Goal: Check status: Check status

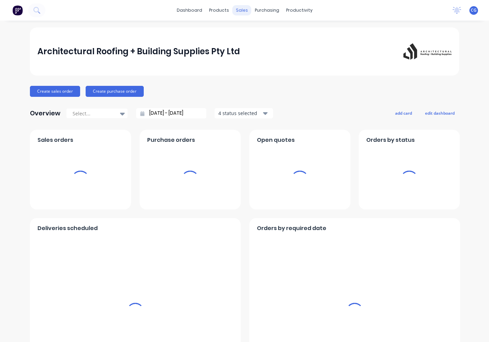
click at [243, 9] on div "sales" at bounding box center [241, 10] width 19 height 10
click at [238, 9] on div "sales" at bounding box center [241, 10] width 19 height 10
click at [242, 13] on div "sales" at bounding box center [241, 10] width 19 height 10
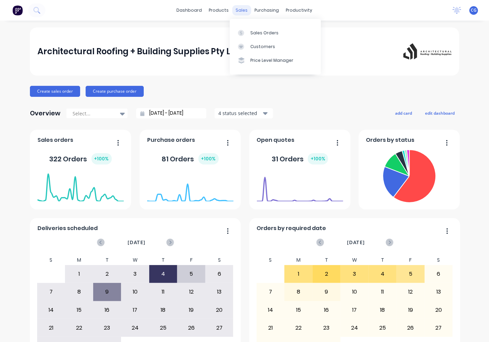
click at [238, 9] on div "sales" at bounding box center [241, 10] width 19 height 10
click at [250, 33] on div "Sales Orders" at bounding box center [264, 33] width 28 height 6
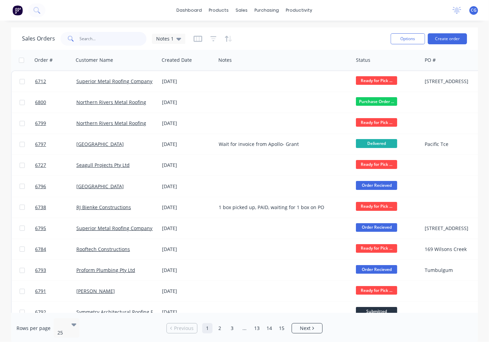
click at [112, 39] on input "text" at bounding box center [113, 39] width 67 height 14
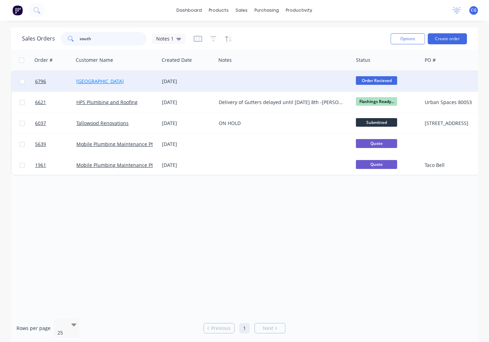
type input "south"
click at [116, 81] on link "[GEOGRAPHIC_DATA]" at bounding box center [99, 81] width 47 height 7
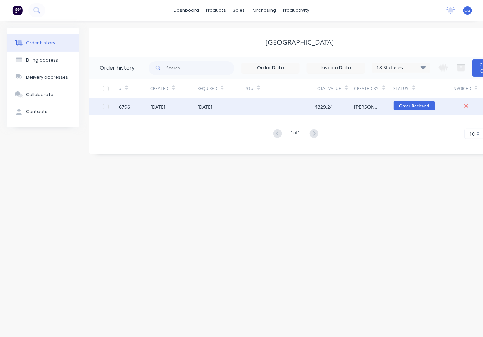
click at [354, 102] on div "[PERSON_NAME]" at bounding box center [373, 106] width 39 height 17
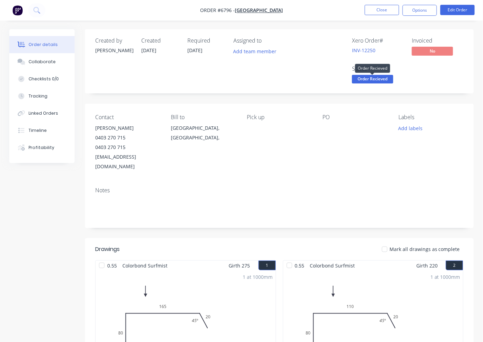
click at [365, 81] on span "Order Recieved" at bounding box center [372, 79] width 41 height 9
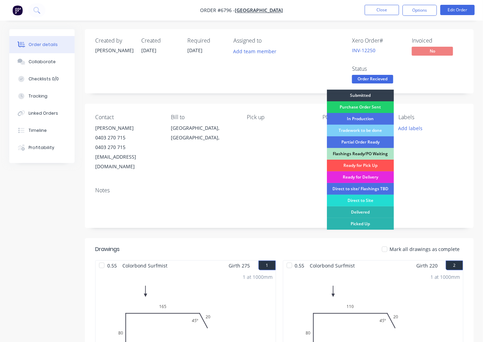
click at [364, 164] on div "Ready for Pick Up" at bounding box center [360, 166] width 67 height 12
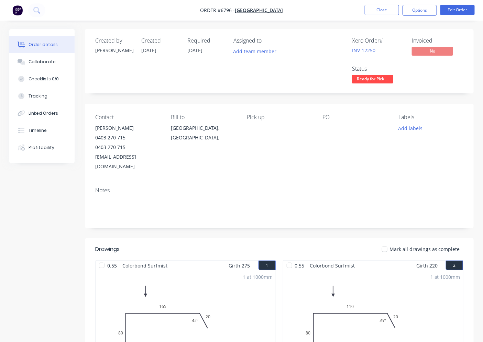
drag, startPoint x: 393, startPoint y: 239, endPoint x: 407, endPoint y: 233, distance: 15.4
click at [392, 243] on div at bounding box center [385, 250] width 14 height 14
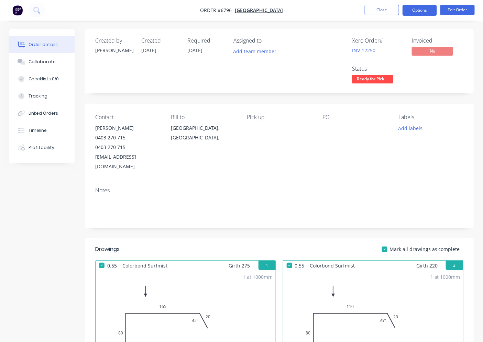
drag, startPoint x: 424, startPoint y: 11, endPoint x: 421, endPoint y: 10, distance: 3.5
click at [423, 10] on button "Options" at bounding box center [420, 10] width 34 height 11
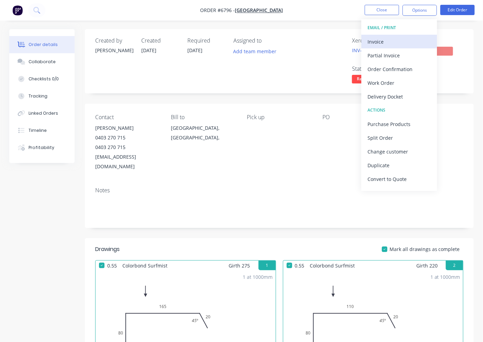
click at [416, 40] on div "Invoice" at bounding box center [399, 42] width 63 height 10
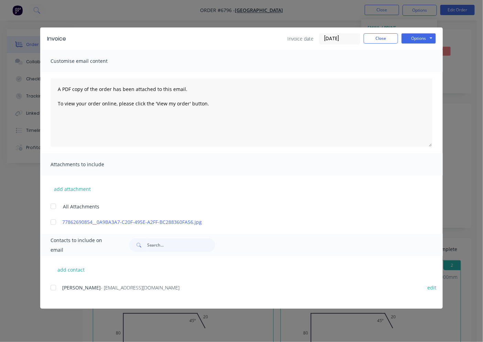
click at [50, 287] on div "add contact [PERSON_NAME] - [PERSON_NAME][EMAIL_ADDRESS][DOMAIN_NAME] edit" at bounding box center [241, 282] width 403 height 53
click at [53, 287] on div at bounding box center [53, 288] width 14 height 14
drag, startPoint x: 431, startPoint y: 40, endPoint x: 430, endPoint y: 44, distance: 3.6
click at [430, 41] on button "Options" at bounding box center [419, 38] width 34 height 10
click at [428, 73] on button "Email" at bounding box center [424, 73] width 44 height 11
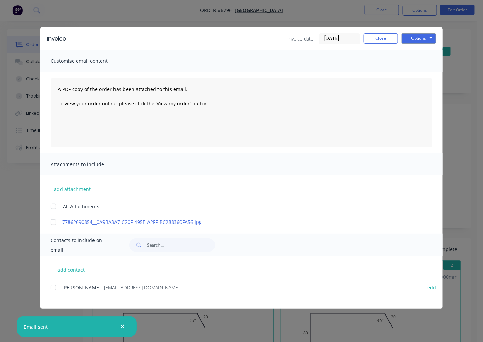
click at [470, 156] on div "Invoice Invoice date [DATE] Close Options Preview Print Email Customise email c…" at bounding box center [241, 171] width 483 height 342
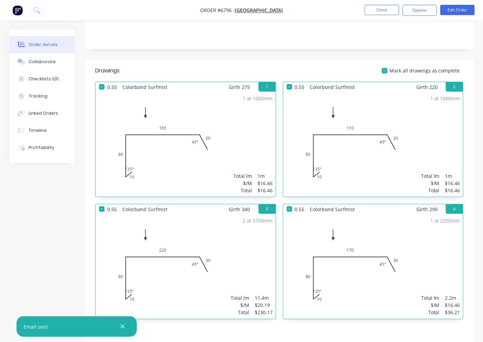
scroll to position [276, 0]
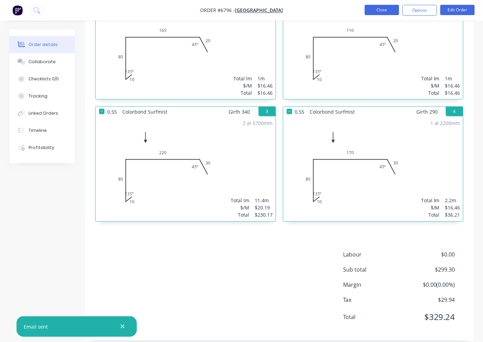
click at [382, 8] on button "Close" at bounding box center [382, 10] width 34 height 10
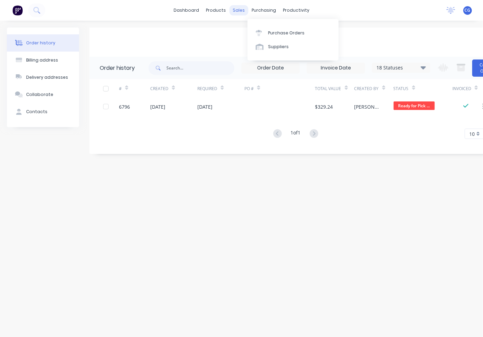
click at [239, 11] on div "sales" at bounding box center [238, 10] width 19 height 10
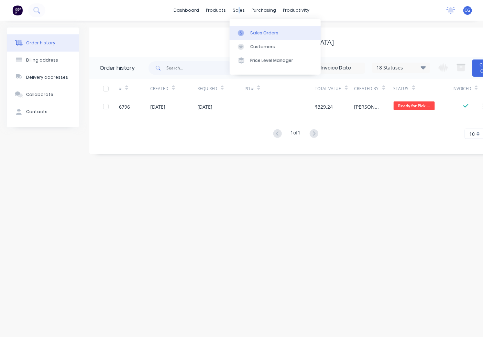
click at [267, 30] on div "Sales Orders" at bounding box center [264, 33] width 28 height 6
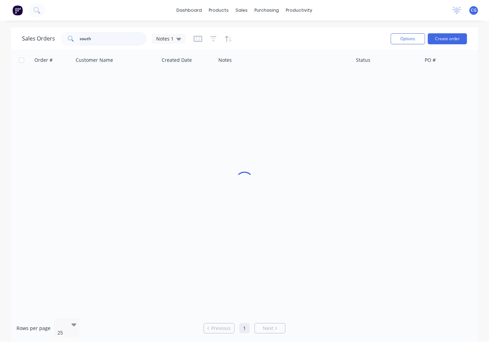
click at [128, 44] on input "south" at bounding box center [113, 39] width 67 height 14
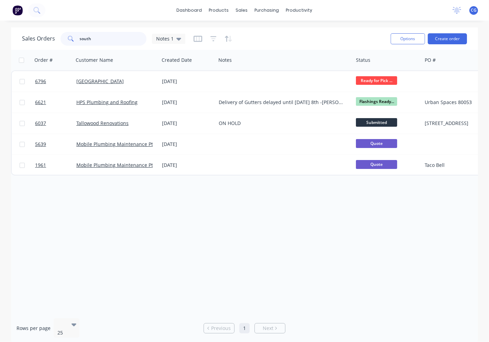
click at [129, 41] on input "south" at bounding box center [113, 39] width 67 height 14
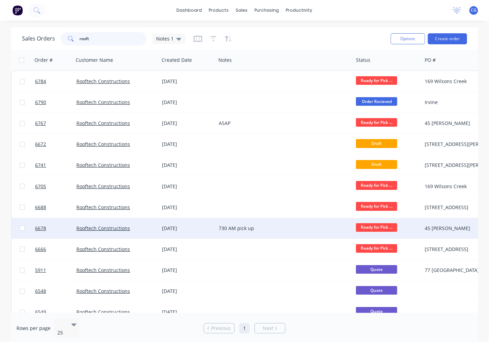
type input "rooft"
click at [238, 231] on div "730 AM pick up" at bounding box center [281, 228] width 125 height 7
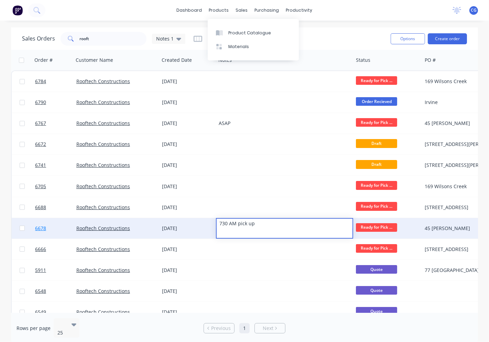
click at [346, 32] on div "Sales Orders rooft Notes 1" at bounding box center [203, 38] width 363 height 17
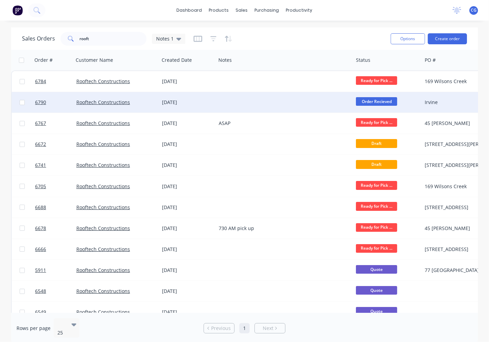
click at [112, 98] on div "Rooftech Constructions" at bounding box center [117, 102] width 86 height 21
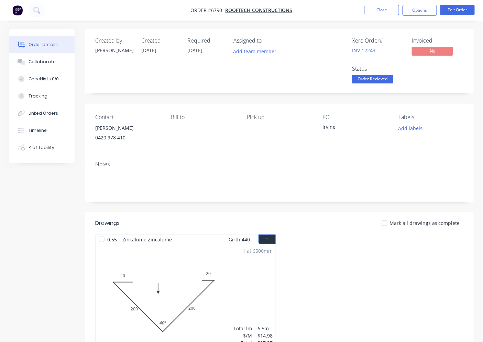
click at [382, 80] on span "Order Recieved" at bounding box center [372, 79] width 41 height 9
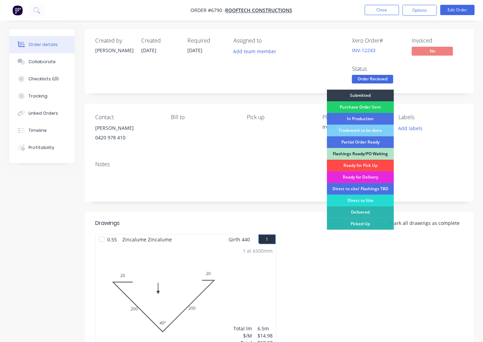
click at [362, 162] on div "Ready for Pick Up" at bounding box center [360, 166] width 67 height 12
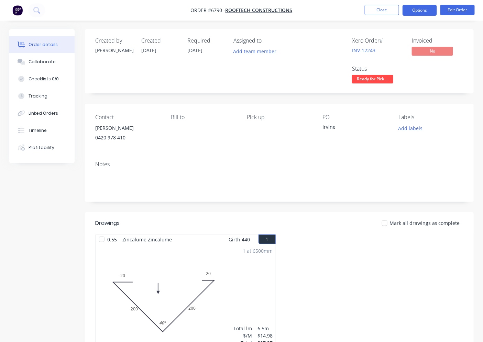
click at [403, 14] on button "Options" at bounding box center [420, 10] width 34 height 11
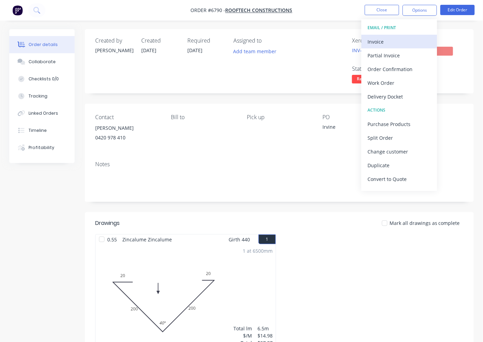
click at [375, 42] on div "Invoice" at bounding box center [399, 42] width 63 height 10
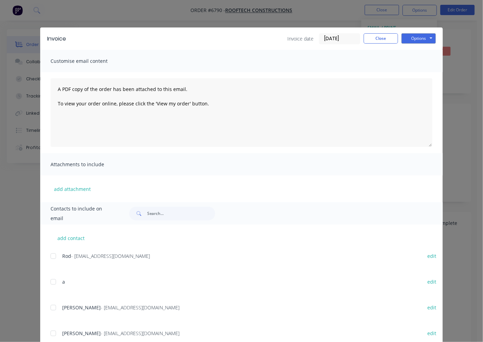
scroll to position [99, 0]
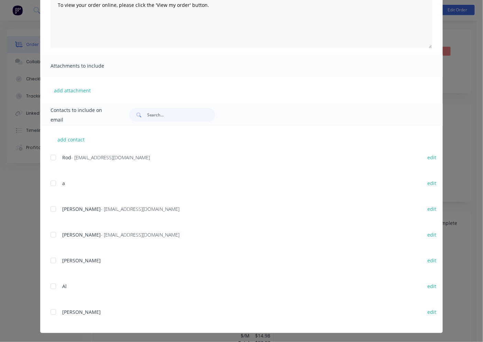
click at [50, 208] on div at bounding box center [53, 210] width 14 height 14
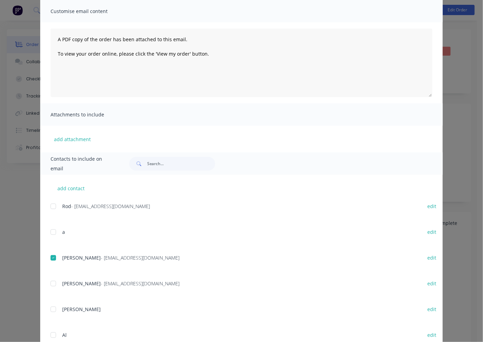
scroll to position [0, 0]
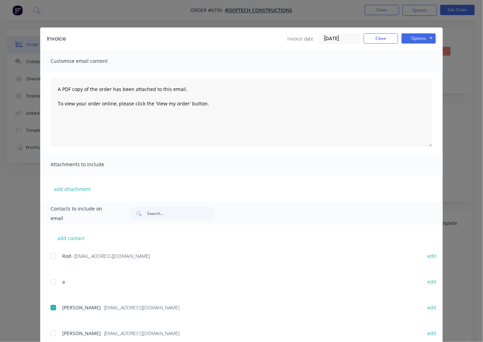
drag, startPoint x: 421, startPoint y: 26, endPoint x: 419, endPoint y: 36, distance: 9.7
click at [420, 28] on div "Invoice Invoice date [DATE] Close Options Preview Print Email Customise email c…" at bounding box center [241, 171] width 483 height 342
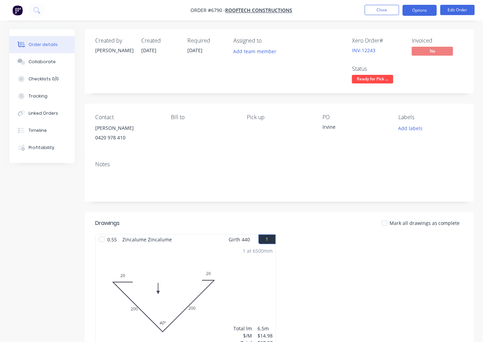
drag, startPoint x: 428, startPoint y: 7, endPoint x: 427, endPoint y: 10, distance: 3.5
click at [428, 7] on button "Options" at bounding box center [420, 10] width 34 height 11
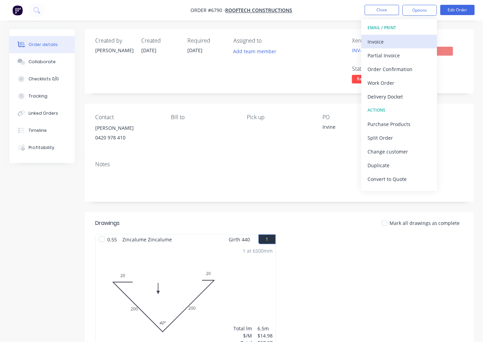
click at [420, 37] on div "Invoice" at bounding box center [399, 42] width 63 height 10
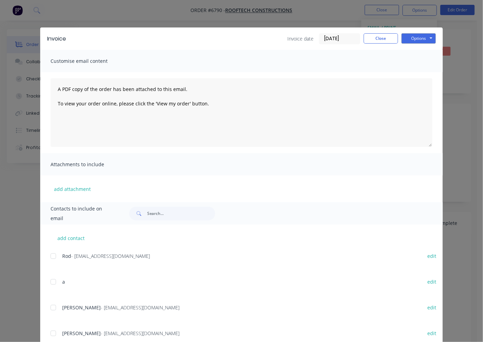
click at [52, 307] on div at bounding box center [53, 308] width 14 height 14
drag, startPoint x: 410, startPoint y: 37, endPoint x: 410, endPoint y: 43, distance: 5.8
click at [411, 38] on button "Options" at bounding box center [419, 38] width 34 height 10
click at [407, 77] on button "Email" at bounding box center [424, 73] width 44 height 11
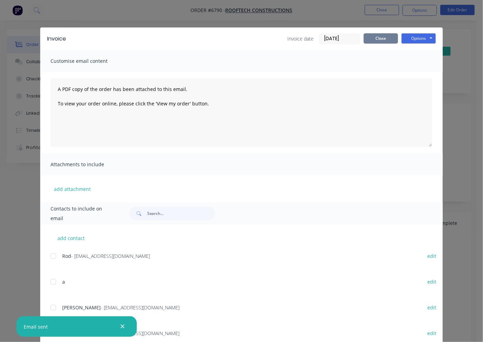
click at [376, 35] on button "Close" at bounding box center [381, 38] width 34 height 10
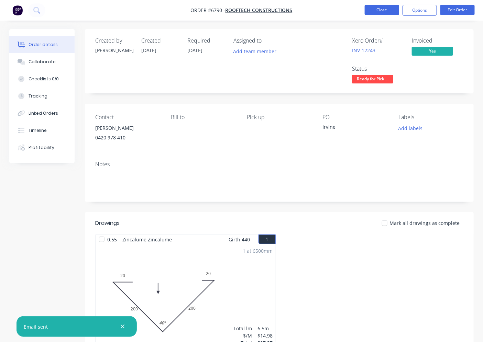
click at [396, 12] on button "Close" at bounding box center [382, 10] width 34 height 10
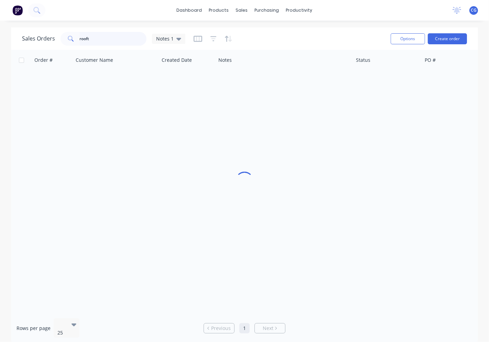
click at [98, 40] on input "rooft" at bounding box center [113, 39] width 67 height 14
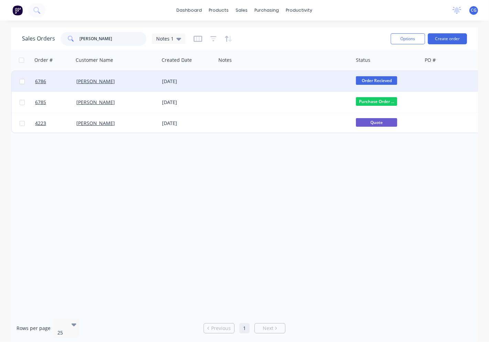
type input "[PERSON_NAME]"
click at [176, 86] on div "[DATE]" at bounding box center [187, 81] width 57 height 21
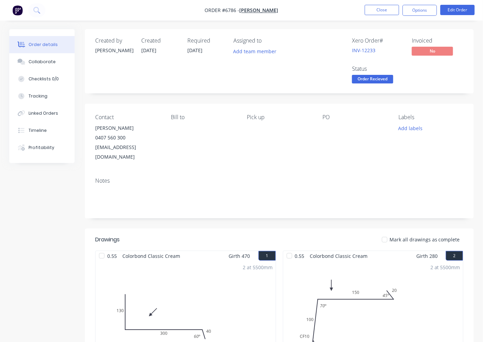
click at [374, 83] on span "Order Recieved" at bounding box center [372, 79] width 41 height 9
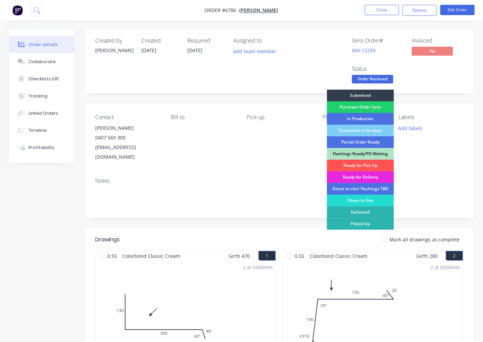
drag, startPoint x: 360, startPoint y: 164, endPoint x: 392, endPoint y: 163, distance: 31.7
click at [361, 164] on div "Ready for Pick Up" at bounding box center [360, 166] width 67 height 12
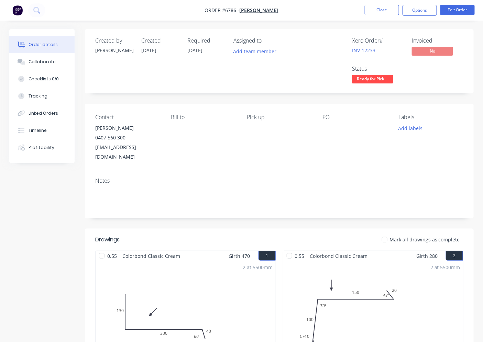
click at [386, 233] on div at bounding box center [385, 240] width 14 height 14
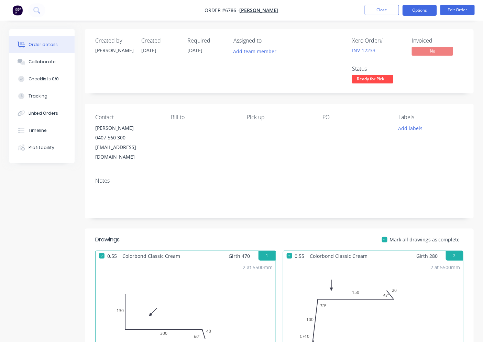
click at [421, 10] on button "Options" at bounding box center [420, 10] width 34 height 11
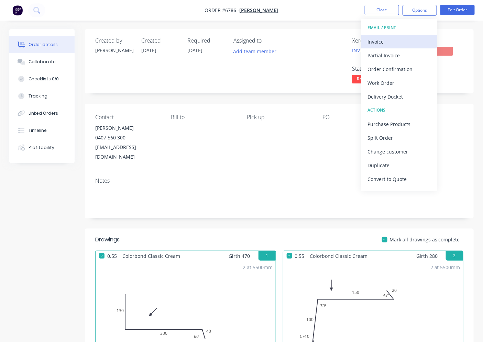
drag, startPoint x: 404, startPoint y: 37, endPoint x: 403, endPoint y: 43, distance: 5.9
click at [403, 43] on div "Invoice" at bounding box center [399, 42] width 63 height 10
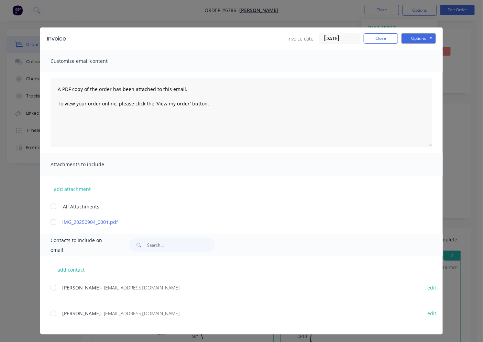
click at [52, 318] on div at bounding box center [53, 314] width 14 height 14
click at [406, 39] on button "Options" at bounding box center [419, 38] width 34 height 10
click at [402, 75] on button "Email" at bounding box center [424, 73] width 44 height 11
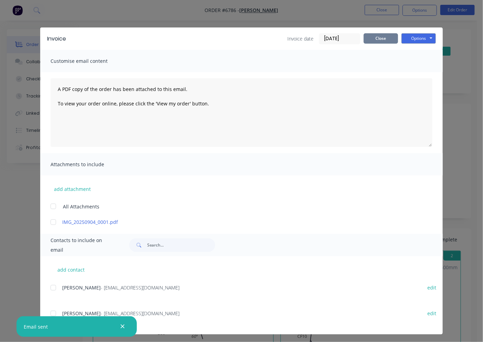
click at [375, 38] on button "Close" at bounding box center [381, 38] width 34 height 10
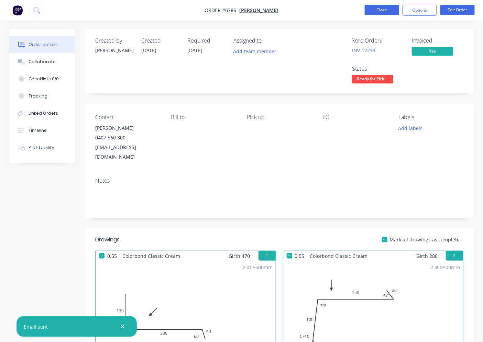
click at [379, 11] on button "Close" at bounding box center [382, 10] width 34 height 10
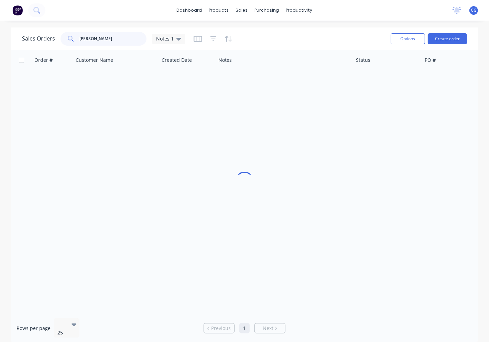
click at [104, 42] on input "[PERSON_NAME]" at bounding box center [113, 39] width 67 height 14
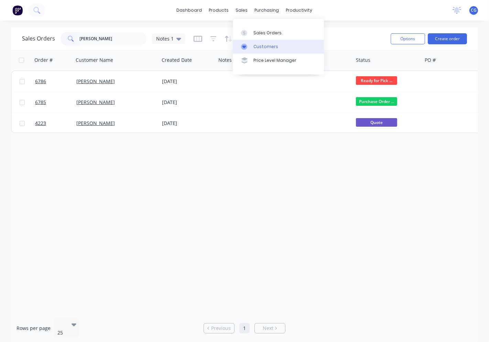
click at [253, 46] on div "Customers" at bounding box center [265, 47] width 25 height 6
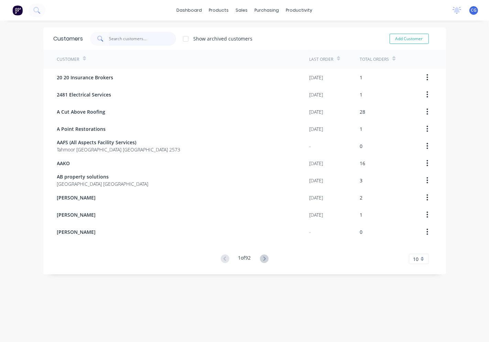
click at [109, 34] on input "text" at bounding box center [142, 39] width 67 height 14
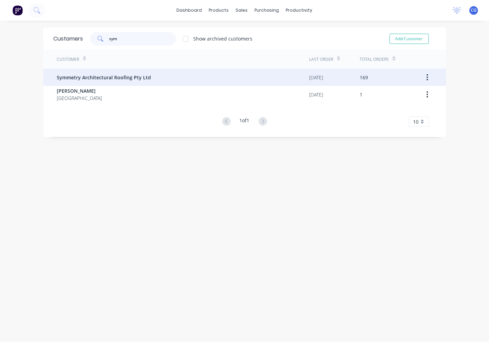
type input "sym"
click at [105, 76] on span "Symmetry Architectural Roofing Pty Ltd" at bounding box center [104, 77] width 94 height 7
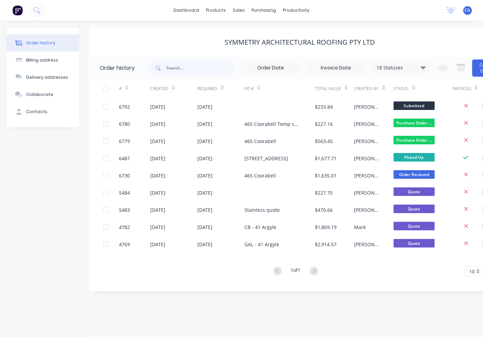
click at [418, 69] on div "18 Statuses" at bounding box center [401, 68] width 58 height 8
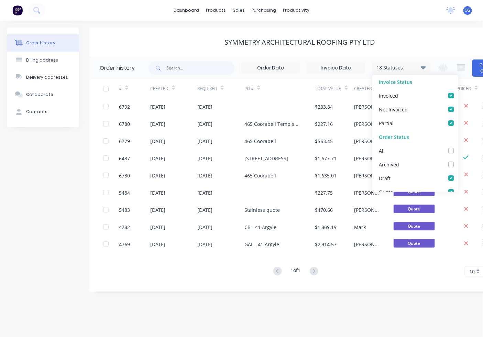
click at [458, 161] on label at bounding box center [458, 161] width 0 height 0
click at [458, 162] on input "checkbox" at bounding box center [461, 164] width 6 height 7
checkbox input "true"
click at [410, 276] on div "1 of 1 10 5 10 15 20 25 30 35" at bounding box center [295, 271] width 413 height 10
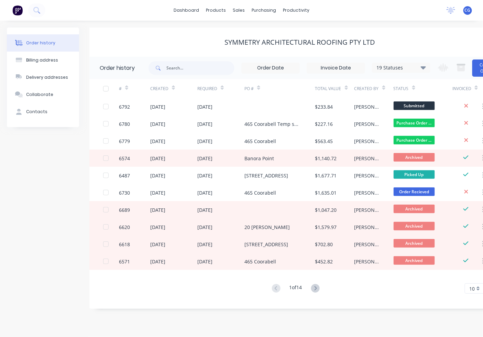
scroll to position [6, 0]
click at [206, 68] on input "text" at bounding box center [200, 68] width 68 height 14
type input "coora"
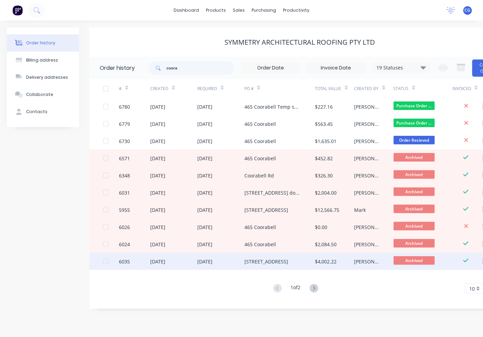
click at [334, 258] on div "$4,002.22" at bounding box center [326, 261] width 22 height 7
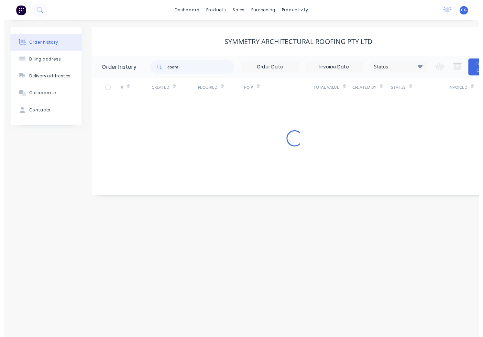
scroll to position [6, 0]
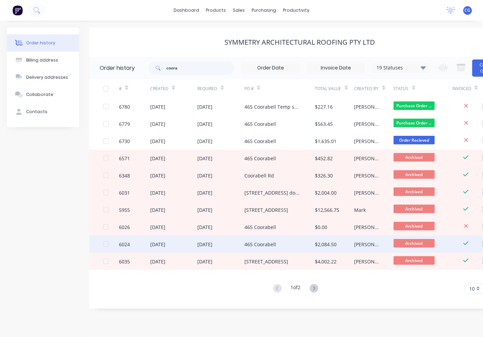
click at [296, 239] on div "465 Coorabell" at bounding box center [279, 244] width 71 height 17
click at [255, 244] on div "465 Coorabell" at bounding box center [260, 244] width 32 height 7
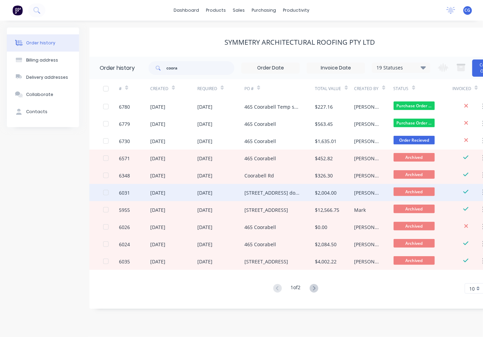
click at [314, 192] on div "[STREET_ADDRESS] downpipes" at bounding box center [279, 192] width 71 height 17
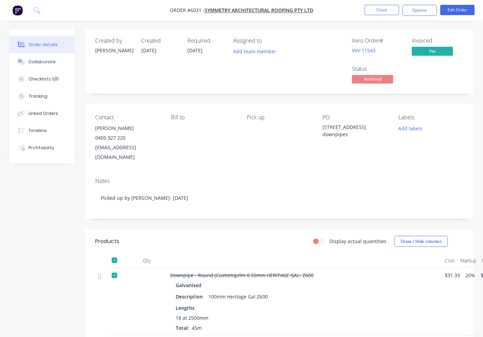
scroll to position [141, 0]
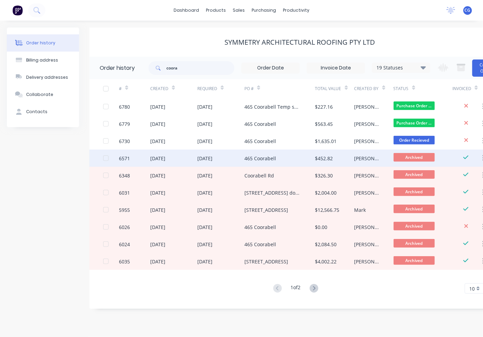
click at [255, 160] on div "465 Coorabell" at bounding box center [260, 158] width 32 height 7
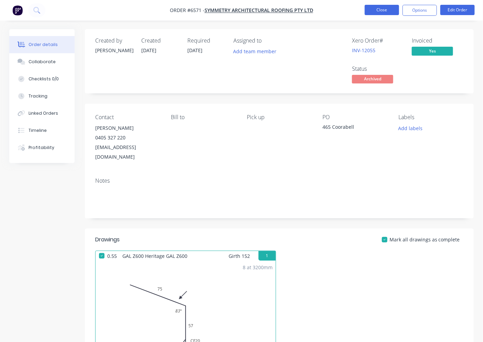
click at [373, 8] on button "Close" at bounding box center [382, 10] width 34 height 10
